Goal: Obtain resource: Download file/media

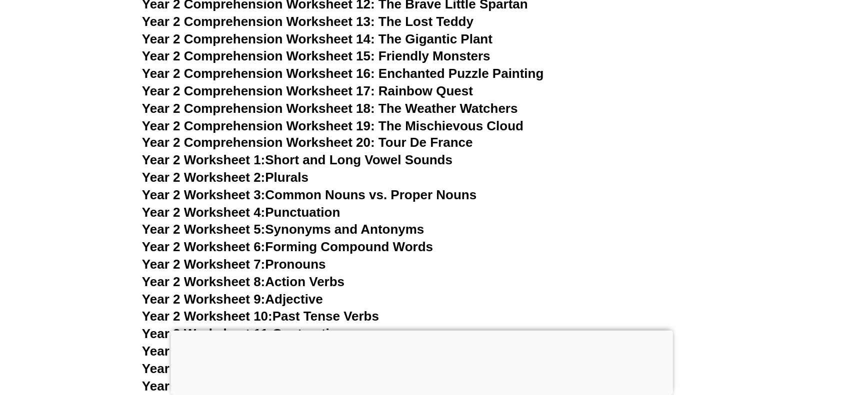
scroll to position [2678, 0]
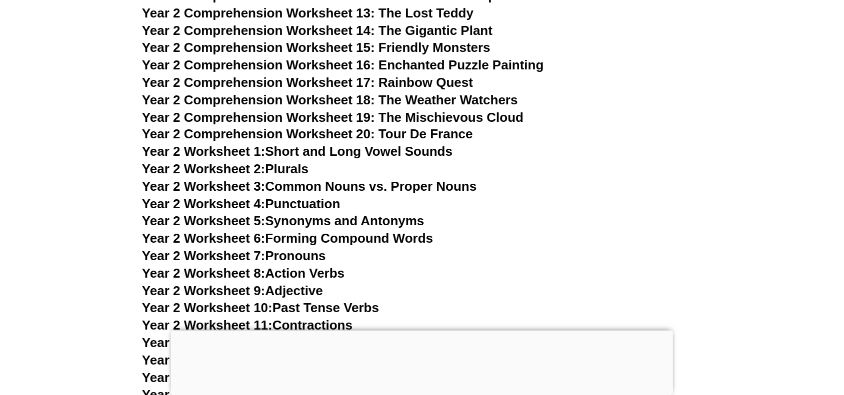
click at [298, 201] on link "Year 2 Worksheet 4: Punctuation" at bounding box center [241, 204] width 198 height 15
drag, startPoint x: 389, startPoint y: 6, endPoint x: 400, endPoint y: 337, distance: 331.2
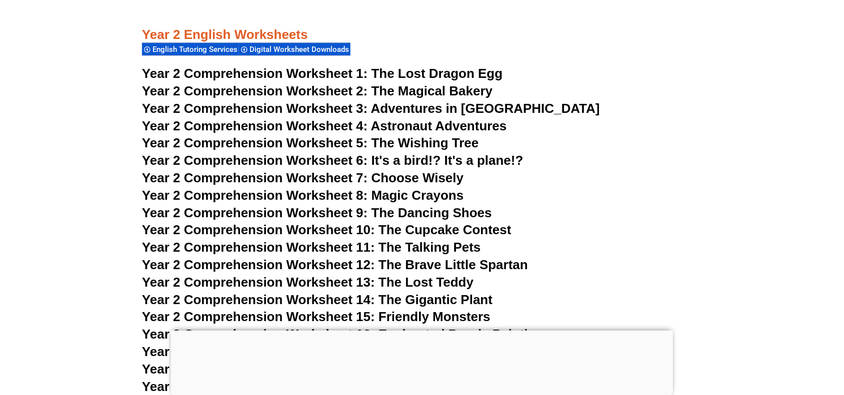
scroll to position [2453, 0]
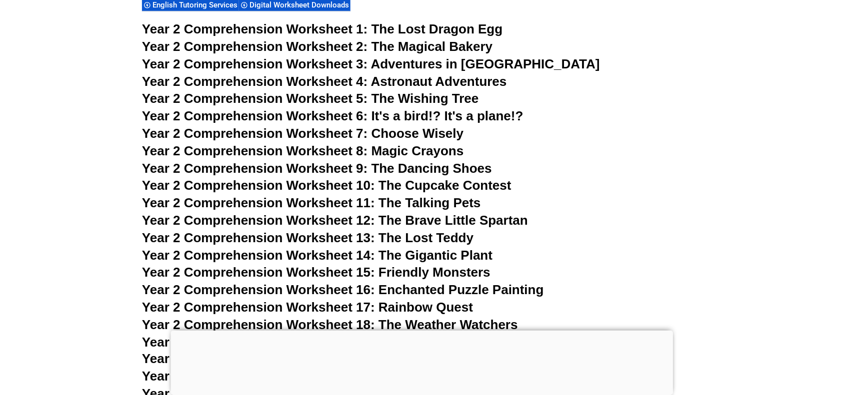
click at [424, 331] on div at bounding box center [422, 331] width 502 height 0
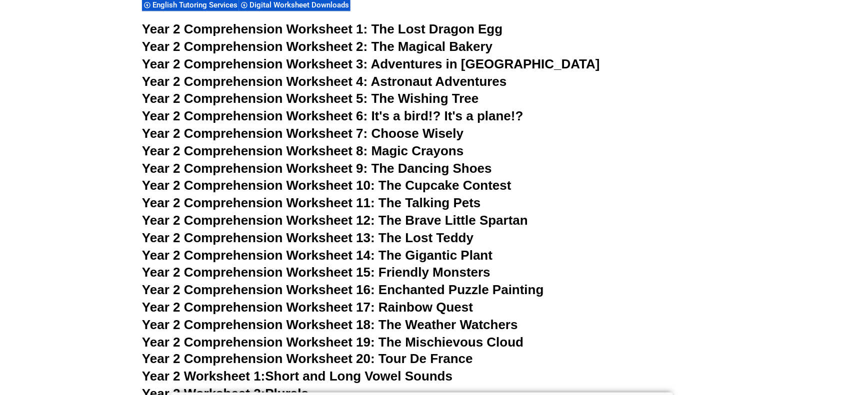
click at [658, 253] on h3 "Year 2 Comprehension Worksheet 14: The Gigantic Plant" at bounding box center [422, 255] width 560 height 17
click at [459, 322] on span "Year 2 Comprehension Worksheet 18: The Weather Watchers" at bounding box center [330, 324] width 376 height 15
click at [655, 228] on h3 "Year 2 Comprehension Worksheet 12: The Brave Little Spartan" at bounding box center [422, 220] width 560 height 17
click at [642, 202] on h3 "Year 2 Comprehension Worksheet 11: The Talking Pets" at bounding box center [422, 203] width 560 height 17
click at [489, 24] on span "The Lost Dragon Egg" at bounding box center [436, 28] width 131 height 15
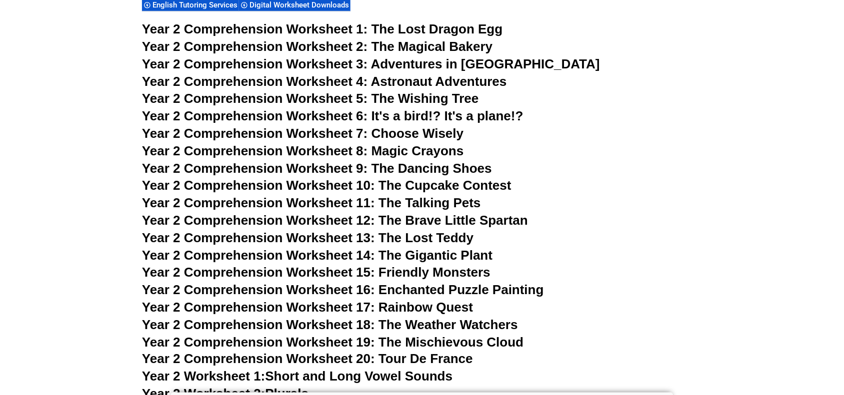
click at [584, 150] on h3 "Year 2 Comprehension Worksheet 8: Magic Crayons" at bounding box center [422, 151] width 560 height 17
click at [643, 150] on h3 "Year 2 Comprehension Worksheet 8: Magic Crayons" at bounding box center [422, 151] width 560 height 17
click at [423, 273] on span "Year 2 Comprehension Worksheet 15: Friendly Monsters" at bounding box center [316, 272] width 348 height 15
